Goal: Navigation & Orientation: Find specific page/section

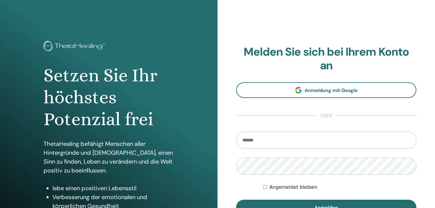
click at [268, 140] on input "email" at bounding box center [326, 140] width 180 height 17
type input "**********"
click at [236, 200] on button "Anmelden" at bounding box center [326, 207] width 180 height 15
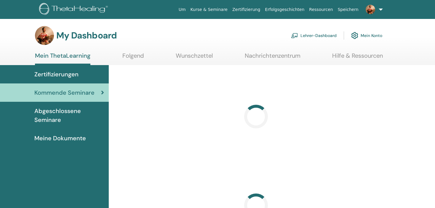
click at [300, 35] on link "Lehrer-Dashboard" at bounding box center [314, 35] width 46 height 13
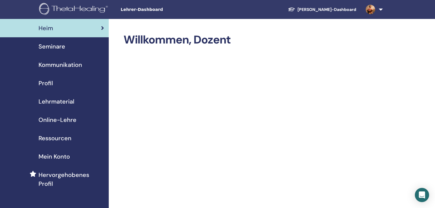
click at [57, 45] on span "Seminare" at bounding box center [52, 46] width 27 height 9
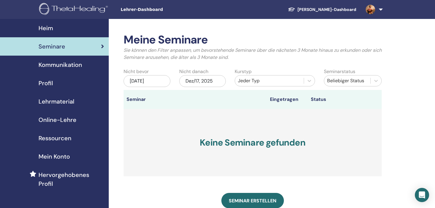
click at [203, 80] on div "Dez/17, 2025" at bounding box center [202, 81] width 47 height 12
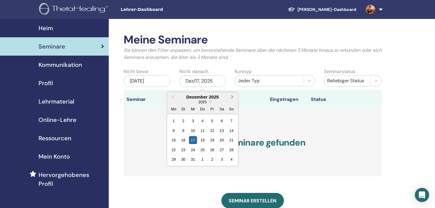
click at [232, 98] on button "Next Month" at bounding box center [232, 97] width 9 height 9
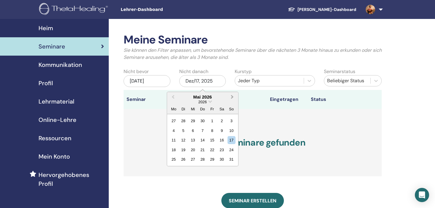
click at [232, 98] on button "Next Month" at bounding box center [232, 97] width 9 height 9
click at [193, 139] on div "17" at bounding box center [193, 140] width 8 height 8
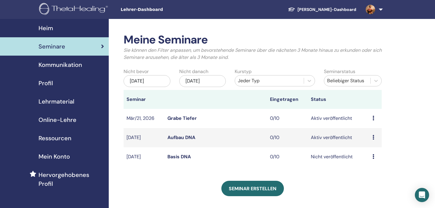
click at [187, 155] on link "Basis DNA" at bounding box center [178, 157] width 23 height 6
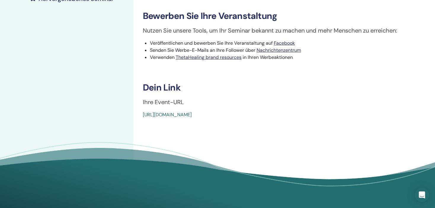
scroll to position [148, 0]
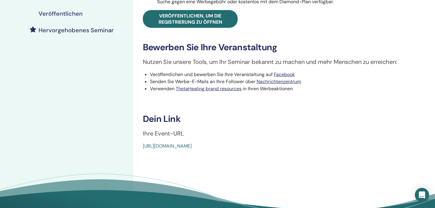
click at [192, 145] on link "[URL][DOMAIN_NAME]" at bounding box center [167, 146] width 49 height 6
